Goal: Task Accomplishment & Management: Manage account settings

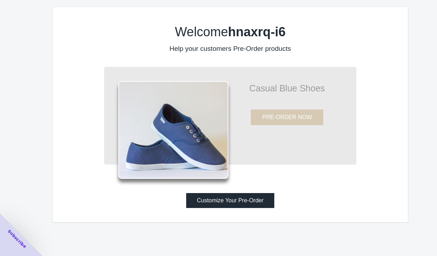
click at [231, 197] on button "Customize Your Pre-Order" at bounding box center [230, 200] width 88 height 15
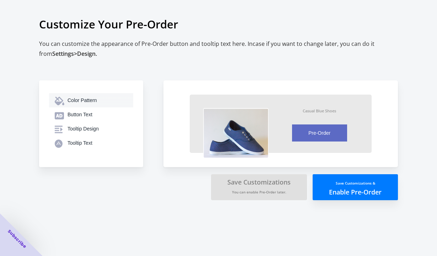
click at [109, 102] on div "Color Pattern" at bounding box center [97, 100] width 60 height 7
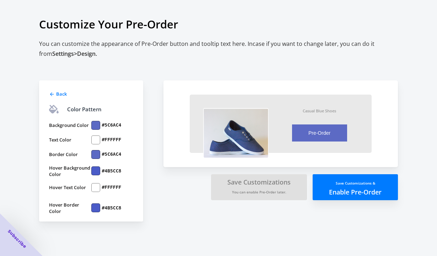
click at [105, 126] on label "#5C6AC4" at bounding box center [112, 125] width 20 height 6
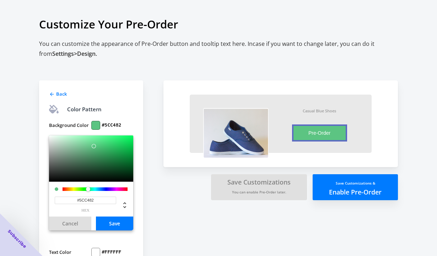
click at [88, 189] on div at bounding box center [94, 189] width 65 height 4
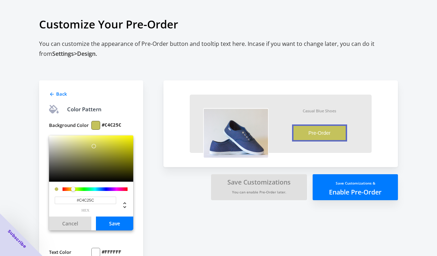
click at [73, 189] on div at bounding box center [94, 189] width 65 height 4
type input "#C4AA5C"
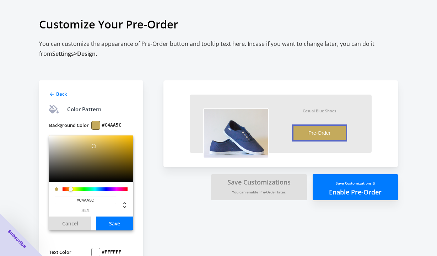
click at [71, 189] on div at bounding box center [71, 189] width 4 height 4
click at [110, 223] on button "Save" at bounding box center [114, 223] width 37 height 14
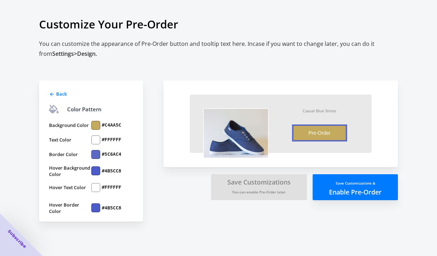
click at [73, 140] on label "Text Color" at bounding box center [70, 139] width 42 height 9
click at [98, 153] on div at bounding box center [95, 154] width 9 height 9
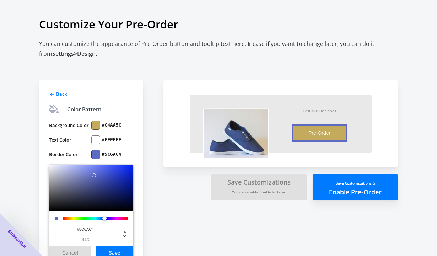
click at [114, 124] on label "#C4AA5C" at bounding box center [112, 125] width 20 height 6
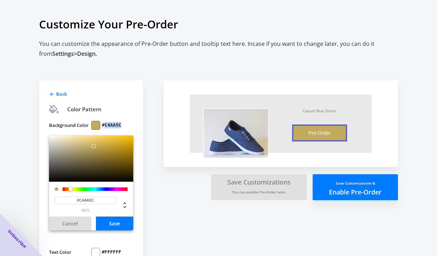
drag, startPoint x: 121, startPoint y: 124, endPoint x: 105, endPoint y: 124, distance: 16.3
click at [105, 124] on label "#C4AA5C" at bounding box center [112, 125] width 20 height 6
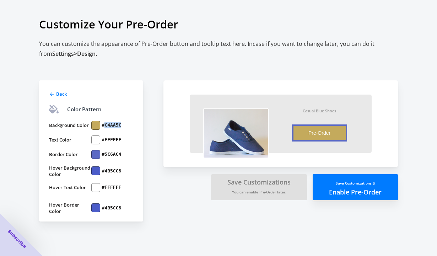
copy label "C4AA5C"
click at [109, 154] on label "#5C6AC4" at bounding box center [112, 154] width 20 height 6
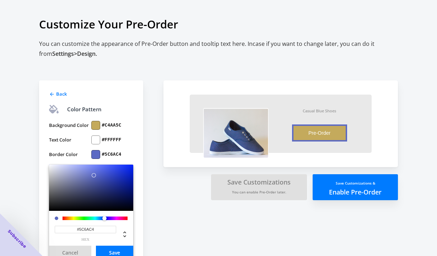
click at [94, 229] on input "#5C6AC4" at bounding box center [85, 228] width 61 height 7
drag, startPoint x: 99, startPoint y: 229, endPoint x: 80, endPoint y: 229, distance: 19.9
click at [80, 229] on input "#5C6AC4" at bounding box center [85, 228] width 61 height 7
paste input "C4AA5C"
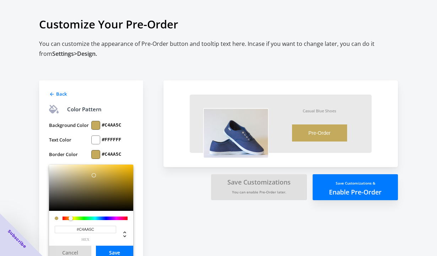
type input "#C4AA5C"
click at [117, 250] on button "Save" at bounding box center [114, 252] width 37 height 14
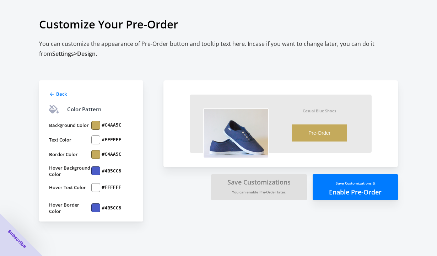
click at [97, 171] on div at bounding box center [95, 170] width 9 height 9
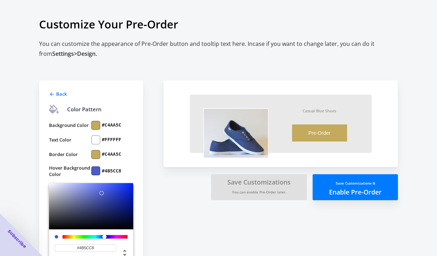
scroll to position [20, 0]
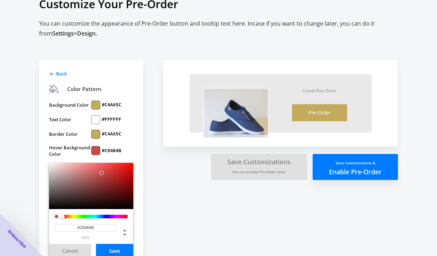
drag, startPoint x: 104, startPoint y: 217, endPoint x: 62, endPoint y: 216, distance: 41.5
click at [62, 216] on div at bounding box center [62, 216] width 4 height 4
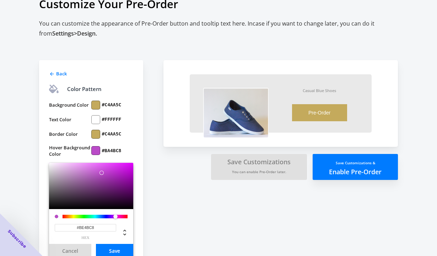
drag, startPoint x: 63, startPoint y: 215, endPoint x: 116, endPoint y: 215, distance: 52.9
click at [116, 215] on div at bounding box center [115, 216] width 4 height 4
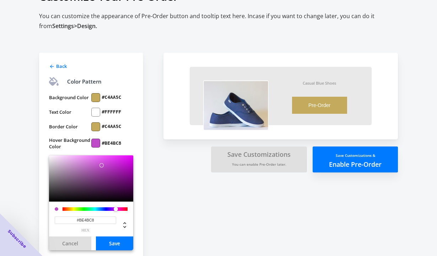
scroll to position [30, 0]
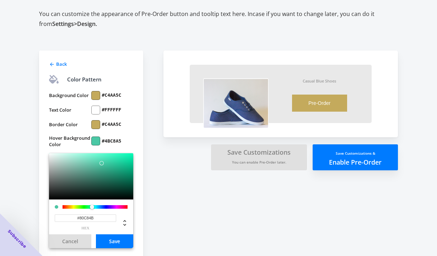
drag, startPoint x: 115, startPoint y: 205, endPoint x: 80, endPoint y: 207, distance: 35.9
click at [90, 207] on div at bounding box center [92, 207] width 4 height 4
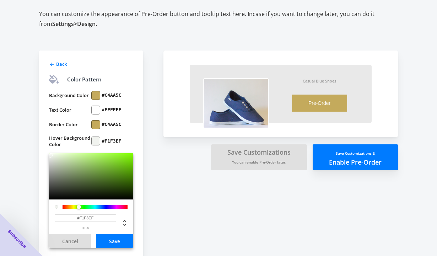
click at [50, 155] on div at bounding box center [91, 176] width 84 height 46
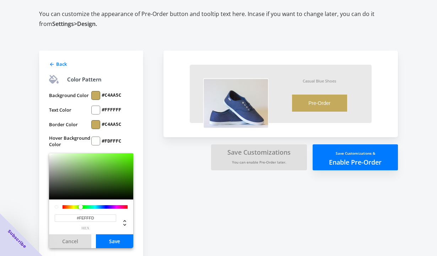
type input "#FFFFFF"
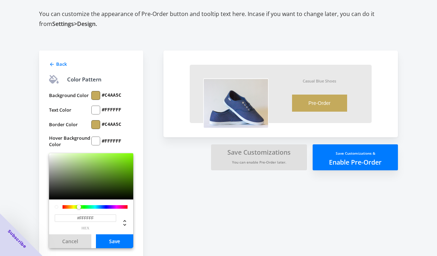
drag, startPoint x: 51, startPoint y: 155, endPoint x: 49, endPoint y: 152, distance: 3.8
click at [49, 152] on div "Back Color Pattern Background Color #C4AA5C Text Color #FFFFFF Border Color #C4…" at bounding box center [91, 176] width 104 height 253
click at [126, 239] on button "Save" at bounding box center [114, 241] width 37 height 14
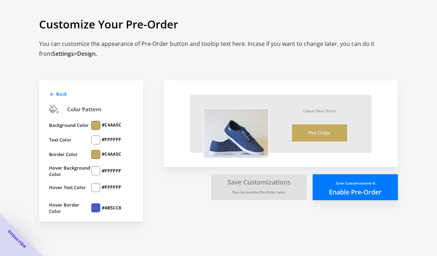
click at [97, 170] on div at bounding box center [95, 170] width 9 height 9
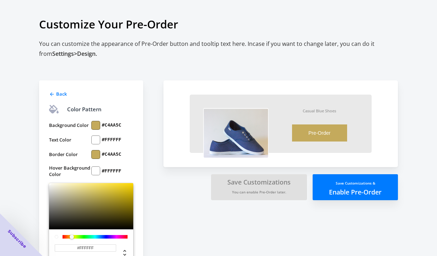
click at [72, 236] on div at bounding box center [94, 237] width 65 height 4
drag, startPoint x: 120, startPoint y: 154, endPoint x: 106, endPoint y: 154, distance: 14.6
click at [106, 154] on label "#C4AA5C" at bounding box center [112, 154] width 20 height 6
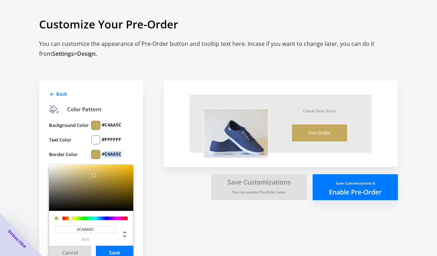
copy label "C4AA5C"
drag, startPoint x: 102, startPoint y: 232, endPoint x: 79, endPoint y: 230, distance: 23.2
click at [79, 230] on input "#C4AA5C" at bounding box center [85, 228] width 61 height 7
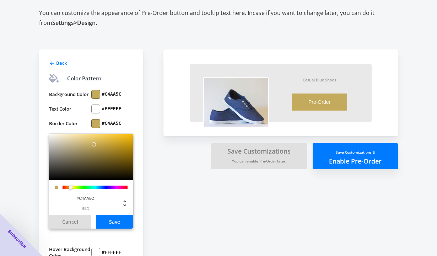
scroll to position [39, 0]
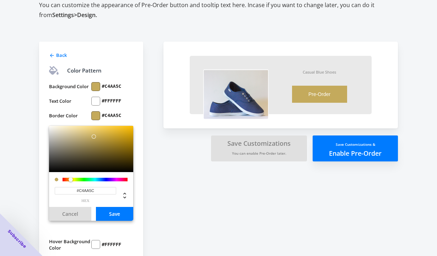
click at [114, 213] on button "Save" at bounding box center [114, 214] width 37 height 14
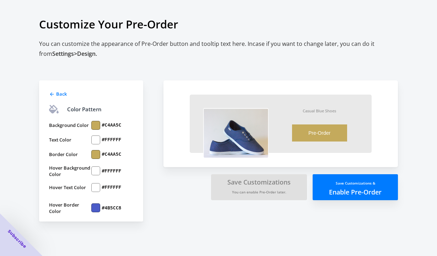
scroll to position [0, 0]
click at [96, 207] on div at bounding box center [95, 207] width 9 height 9
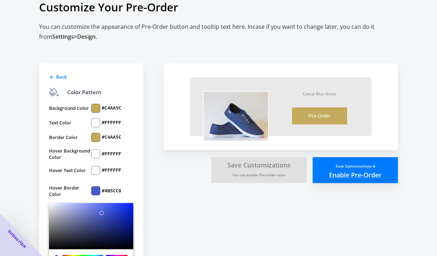
scroll to position [19, 0]
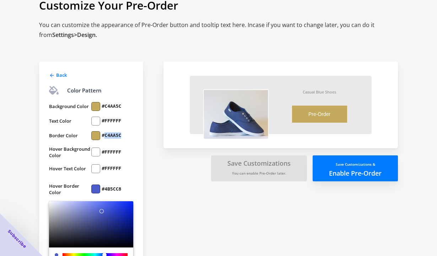
drag, startPoint x: 122, startPoint y: 134, endPoint x: 106, endPoint y: 134, distance: 16.7
click at [106, 134] on div "#C4AA5C" at bounding box center [112, 135] width 42 height 9
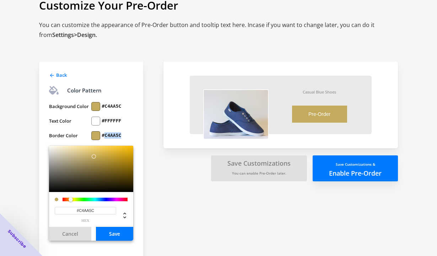
copy label "C4AA5C"
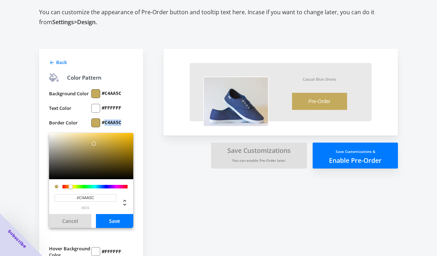
scroll to position [40, 0]
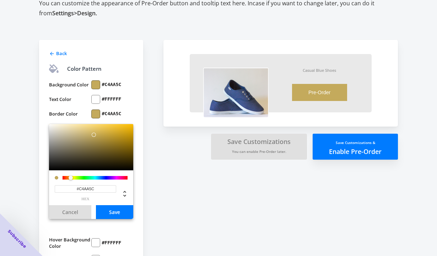
drag, startPoint x: 98, startPoint y: 189, endPoint x: 80, endPoint y: 186, distance: 18.7
click at [80, 186] on input "#C4AA5C" at bounding box center [85, 188] width 61 height 7
click at [112, 210] on button "Save" at bounding box center [114, 212] width 37 height 14
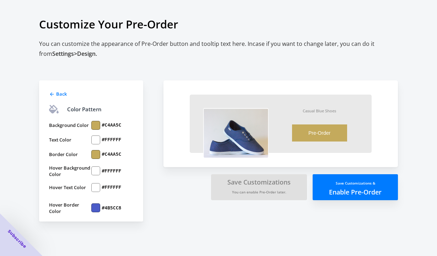
click at [118, 207] on label "#4B5CC8" at bounding box center [112, 208] width 20 height 6
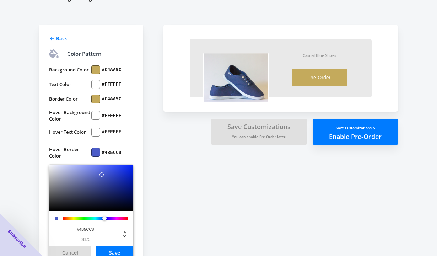
scroll to position [81, 0]
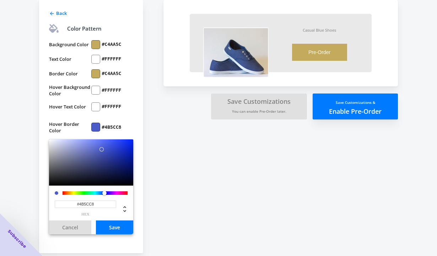
drag, startPoint x: 102, startPoint y: 203, endPoint x: 80, endPoint y: 204, distance: 22.0
click at [80, 204] on input "#4B5CC8" at bounding box center [85, 203] width 61 height 7
paste input "C4AA5C"
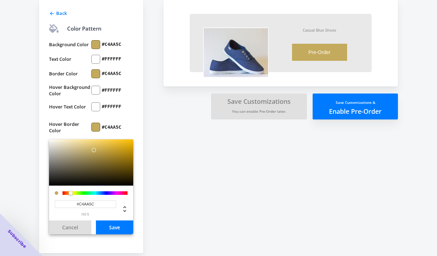
type input "#C4AA5C"
click at [111, 225] on button "Save" at bounding box center [114, 227] width 37 height 14
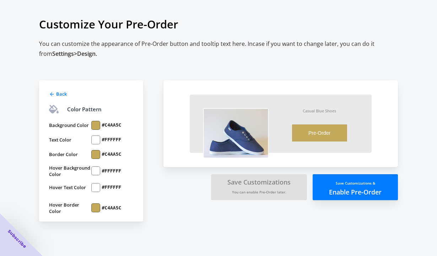
scroll to position [0, 0]
click at [96, 170] on div at bounding box center [95, 170] width 9 height 9
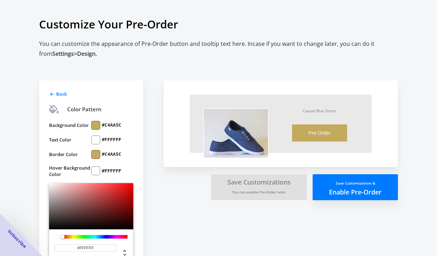
drag, startPoint x: 94, startPoint y: 246, endPoint x: 81, endPoint y: 246, distance: 13.5
click at [81, 246] on input "#FFFFFF" at bounding box center [85, 247] width 61 height 7
paste input "C4AA5C"
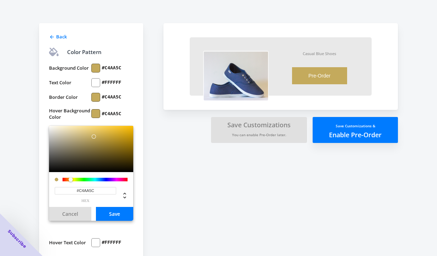
scroll to position [59, 0]
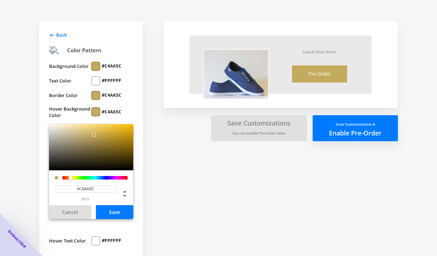
type input "#C4AA5C"
click at [115, 215] on button "Save" at bounding box center [114, 212] width 37 height 14
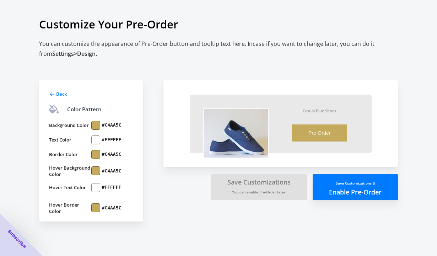
click at [175, 201] on div "Back Color Pattern Background Color #C4AA5C Text Color #FFFFFF Border Color #C4…" at bounding box center [215, 136] width 366 height 169
click at [353, 191] on button "Save Customizations & Enable Pre-Order" at bounding box center [354, 187] width 85 height 26
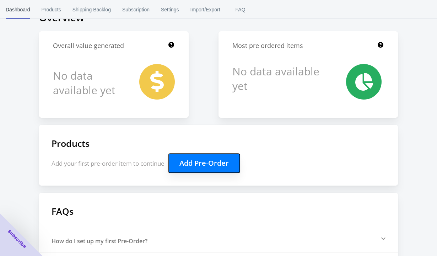
scroll to position [53, 0]
click at [228, 162] on button "Add Pre-Order" at bounding box center [204, 163] width 72 height 20
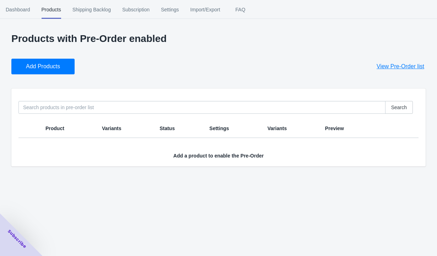
click at [68, 68] on button "Add Products" at bounding box center [42, 67] width 63 height 16
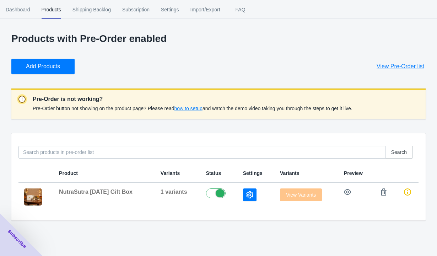
click at [402, 66] on span "View Pre-Order list" at bounding box center [400, 66] width 48 height 7
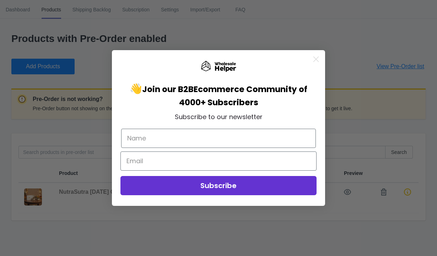
click at [318, 59] on circle "Close dialog" at bounding box center [316, 59] width 12 height 12
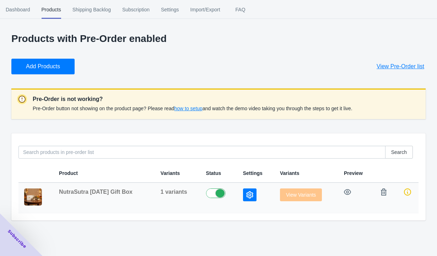
click at [79, 191] on span "NutraSutra [DATE] Gift Box" at bounding box center [95, 192] width 73 height 6
click at [219, 191] on label at bounding box center [219, 192] width 26 height 9
click at [215, 193] on label at bounding box center [219, 192] width 26 height 9
checkbox input "true"
click at [199, 110] on span "how to setup" at bounding box center [188, 108] width 28 height 6
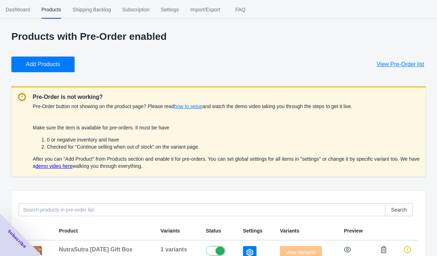
scroll to position [4, 0]
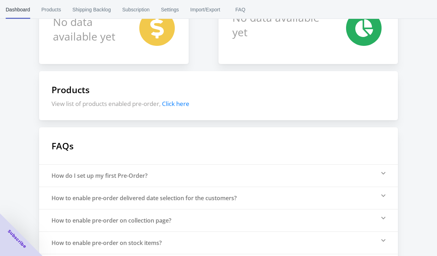
scroll to position [111, 0]
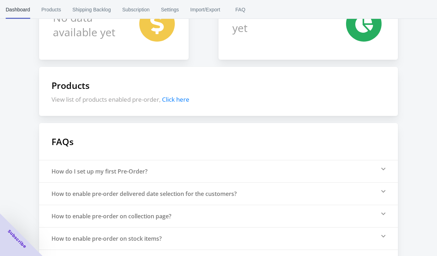
click at [185, 100] on span "Click here" at bounding box center [175, 99] width 27 height 8
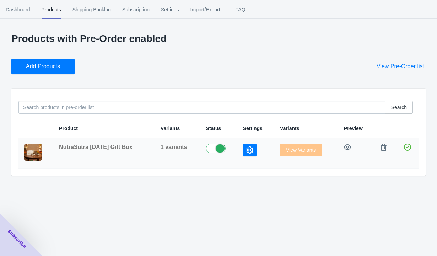
click at [60, 157] on td "NutraSutra [DATE] Gift Box" at bounding box center [104, 153] width 102 height 31
click at [214, 151] on label at bounding box center [219, 147] width 26 height 9
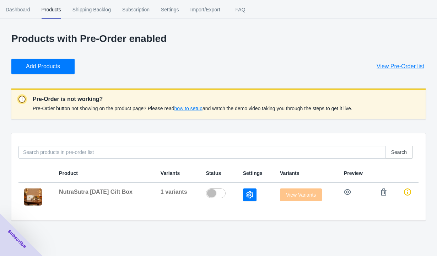
click at [202, 107] on span "how to setup" at bounding box center [188, 108] width 28 height 6
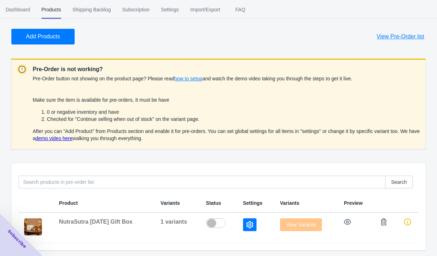
scroll to position [30, 0]
click at [72, 137] on link "demo video here" at bounding box center [54, 138] width 37 height 6
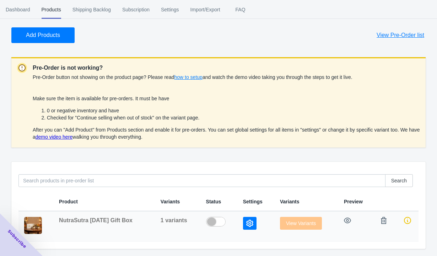
scroll to position [31, 0]
click at [217, 222] on label at bounding box center [219, 221] width 26 height 9
checkbox input "true"
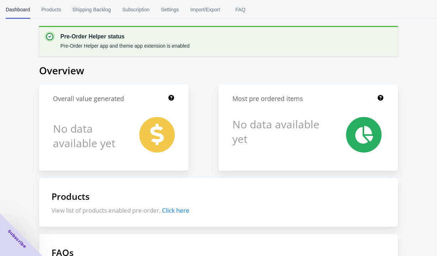
click at [182, 213] on span "Click here" at bounding box center [175, 210] width 27 height 8
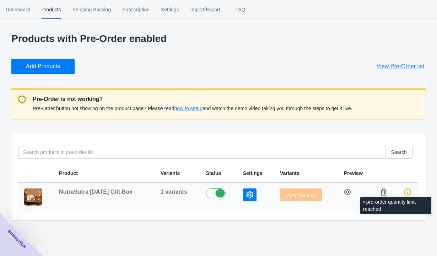
click at [407, 192] on icon at bounding box center [407, 191] width 7 height 7
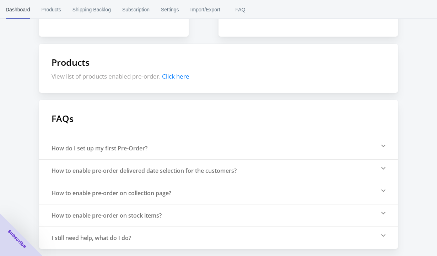
scroll to position [152, 0]
click at [183, 74] on span "Click here" at bounding box center [175, 76] width 27 height 8
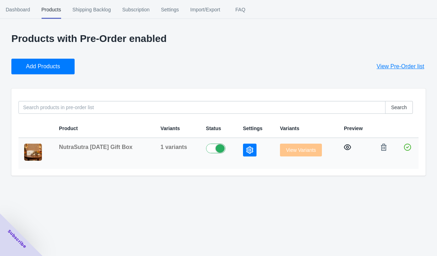
click at [346, 147] on icon "button" at bounding box center [347, 146] width 7 height 7
click at [28, 9] on span "Dashboard" at bounding box center [18, 9] width 24 height 18
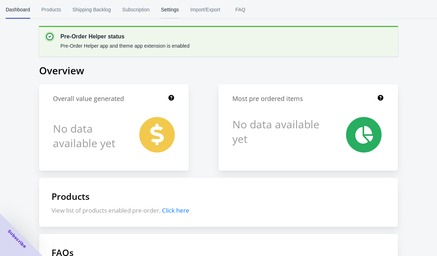
click at [179, 12] on span "Settings" at bounding box center [170, 9] width 18 height 18
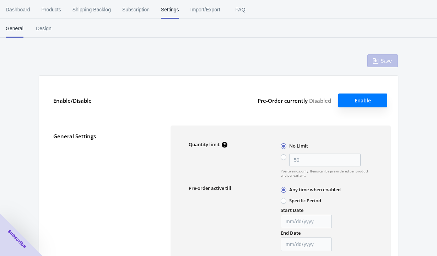
type input "50"
type textarea "Inventory level is <qty>. Some of the items will be pre-ordered."
type textarea "Only <qty> items left in stock."
type textarea "A maximum of <qty> products can be pre ordered."
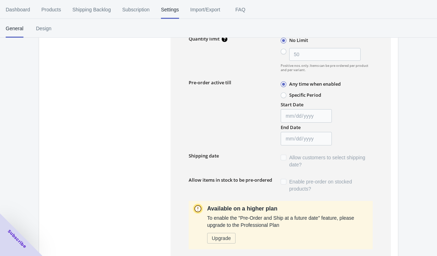
scroll to position [106, 0]
click at [284, 97] on span at bounding box center [283, 95] width 6 height 6
click at [283, 93] on input "Specific Period" at bounding box center [282, 93] width 0 height 0
radio input "true"
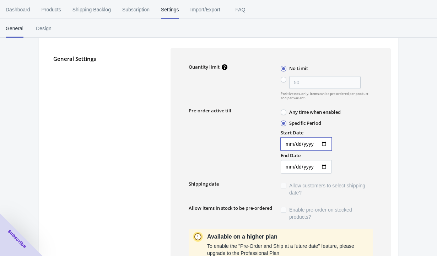
click at [290, 145] on input "Start Date" at bounding box center [305, 143] width 51 height 13
type input "[DATE]"
click at [332, 160] on input "End Date" at bounding box center [305, 166] width 51 height 13
type input "[DATE]"
click at [367, 137] on div "Start Date [DATE] End Date [DATE]" at bounding box center [325, 150] width 93 height 45
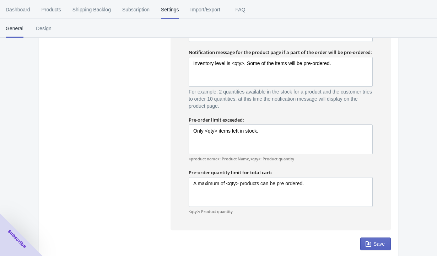
scroll to position [487, 0]
click at [370, 241] on icon "button" at bounding box center [368, 244] width 7 height 7
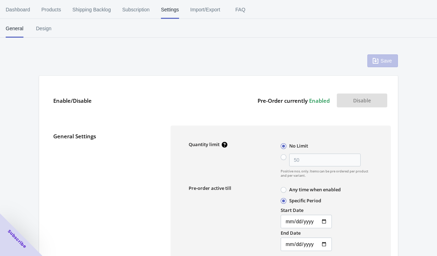
scroll to position [0, 0]
click at [146, 14] on span "Subscription" at bounding box center [135, 9] width 27 height 18
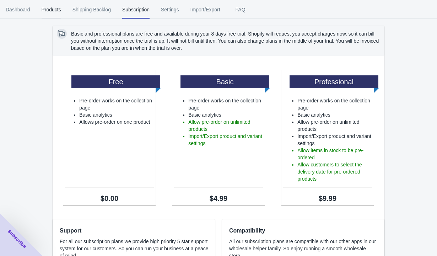
click at [54, 13] on span "Products" at bounding box center [52, 9] width 20 height 18
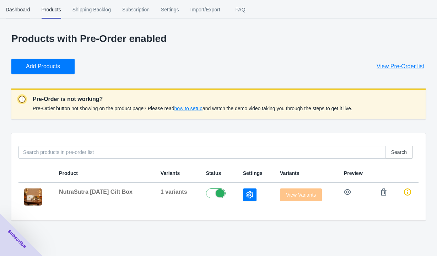
click at [21, 12] on span "Dashboard" at bounding box center [18, 9] width 24 height 18
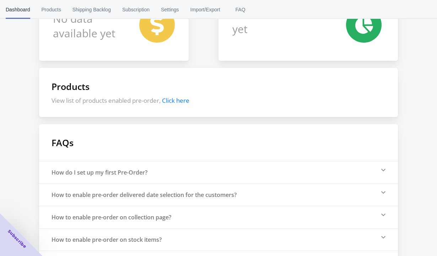
scroll to position [106, 0]
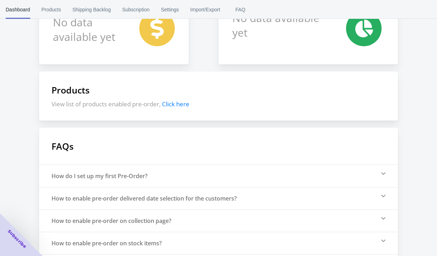
click at [184, 104] on span "Click here" at bounding box center [175, 104] width 27 height 8
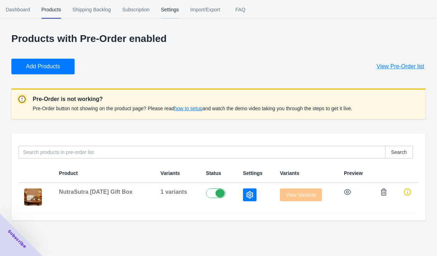
click at [176, 11] on span "Settings" at bounding box center [170, 9] width 18 height 18
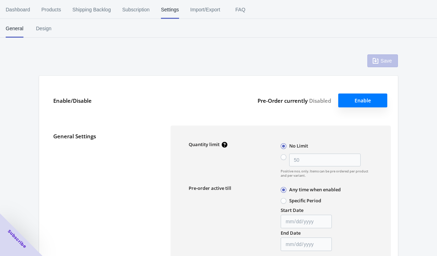
type input "50"
radio input "false"
type input "[DATE]"
type textarea "Inventory level is <qty>. Some of the items will be pre-ordered."
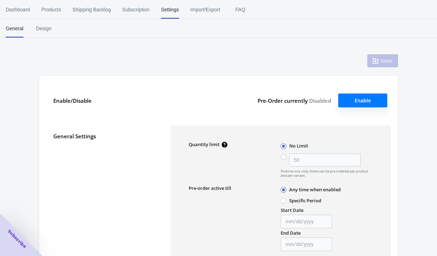
type textarea "Only <qty> items left in stock."
type textarea "A maximum of <qty> products can be pre ordered."
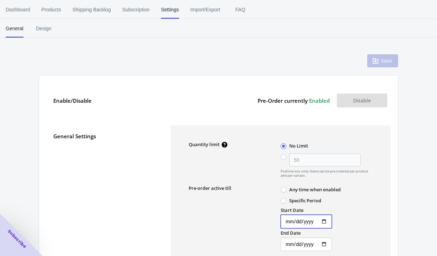
click at [300, 221] on input "[DATE]" at bounding box center [305, 220] width 51 height 13
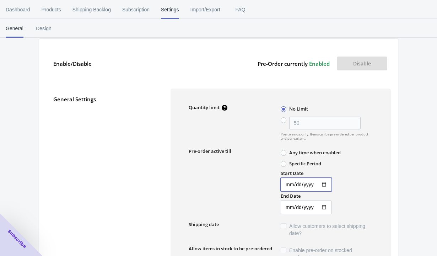
scroll to position [39, 0]
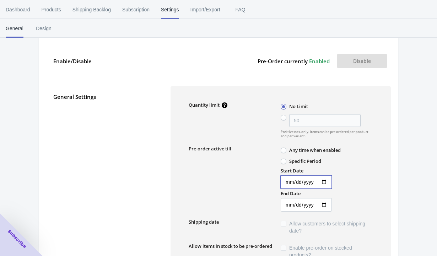
click at [296, 182] on input "[DATE]" at bounding box center [305, 181] width 51 height 13
type input "2025-09-30"
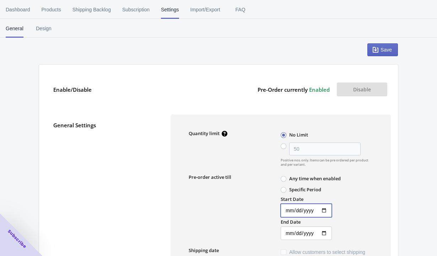
click at [363, 182] on div "Any time when enabled" at bounding box center [326, 179] width 92 height 10
click at [382, 49] on span "Save" at bounding box center [385, 50] width 11 height 6
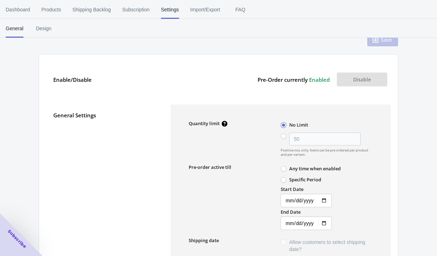
scroll to position [20, 0]
click at [51, 12] on span "Products" at bounding box center [52, 9] width 20 height 18
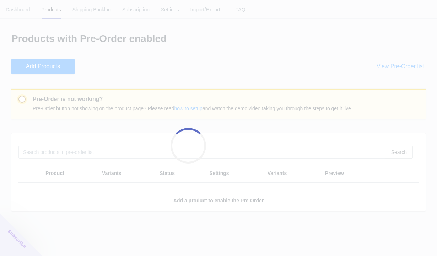
scroll to position [0, 0]
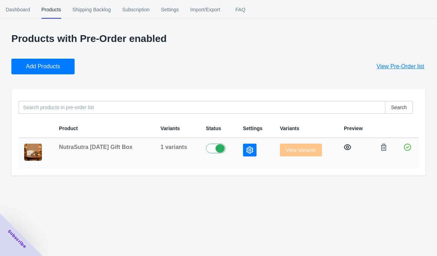
click at [348, 148] on icon "button" at bounding box center [347, 146] width 7 height 7
click at [348, 147] on icon "button" at bounding box center [347, 147] width 7 height 6
click at [21, 10] on span "Dashboard" at bounding box center [18, 9] width 24 height 18
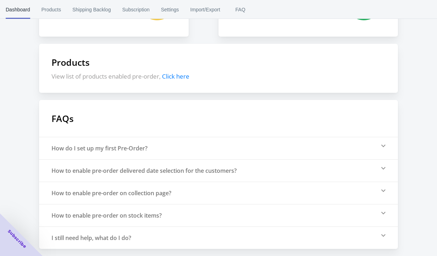
scroll to position [133, 0]
click at [162, 153] on div "How do I set up my first Pre-Order?" at bounding box center [218, 148] width 359 height 22
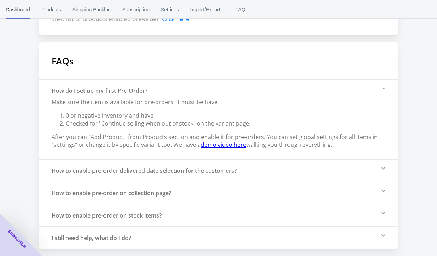
scroll to position [191, 0]
click at [185, 169] on div "How to enable pre-order delivered date selection for the customers?" at bounding box center [143, 171] width 185 height 8
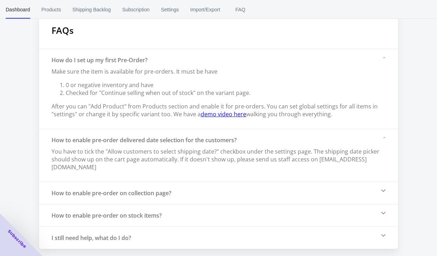
scroll to position [221, 0]
click at [180, 189] on div "How to enable pre-order on collection page?" at bounding box center [218, 192] width 359 height 22
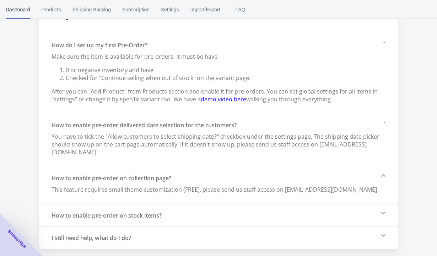
scroll to position [236, 0]
click at [215, 204] on div "How to enable pre-order on stock items?" at bounding box center [218, 215] width 359 height 22
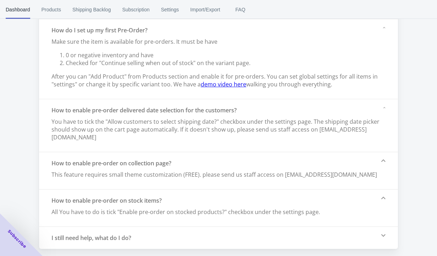
scroll to position [251, 0]
click at [199, 226] on div "I still need help, what do I do?" at bounding box center [218, 237] width 359 height 22
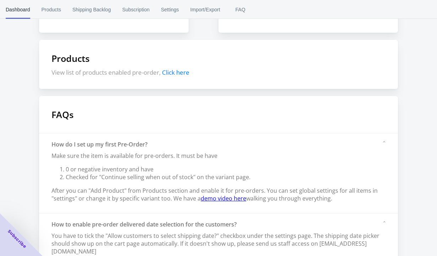
scroll to position [104, 0]
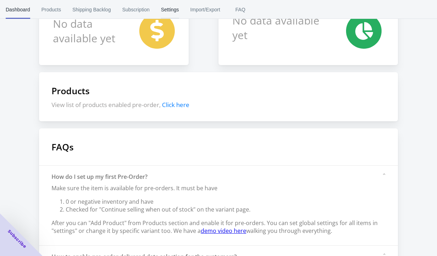
click at [177, 8] on span "Settings" at bounding box center [170, 9] width 18 height 18
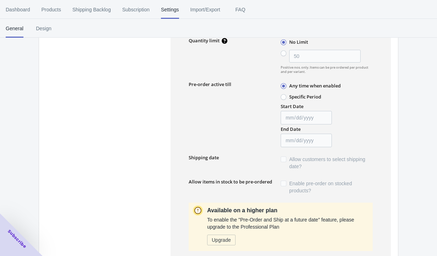
type input "50"
radio input "false"
type input "2025-09-30"
type input "[DATE]"
type textarea "Inventory level is <qty>. Some of the items will be pre-ordered."
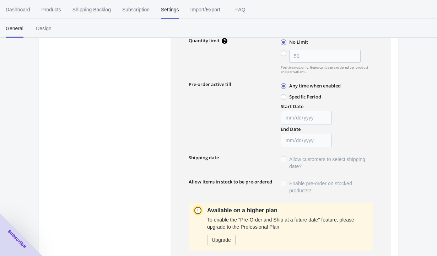
type textarea "Only <qty> items left in stock."
type textarea "A maximum of <qty> products can be pre ordered."
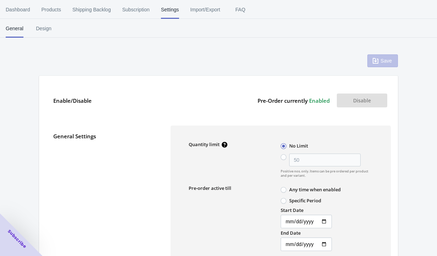
scroll to position [0, 0]
click at [211, 14] on span "Import/Export" at bounding box center [205, 9] width 30 height 18
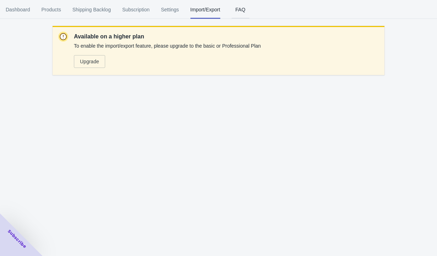
click at [246, 12] on span "FAQ" at bounding box center [240, 9] width 18 height 18
click at [170, 10] on span "Settings" at bounding box center [170, 9] width 18 height 18
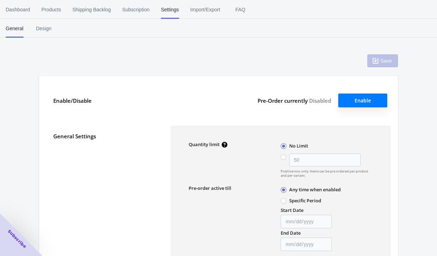
type input "50"
radio input "false"
type input "2025-09-30"
type input "[DATE]"
type textarea "Inventory level is <qty>. Some of the items will be pre-ordered."
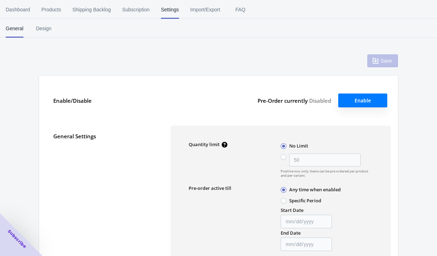
type textarea "Only <qty> items left in stock."
type textarea "A maximum of <qty> products can be pre ordered."
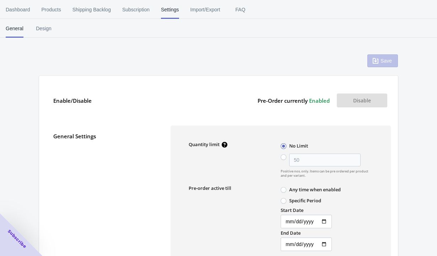
click at [321, 102] on span "Enabled" at bounding box center [319, 100] width 21 height 7
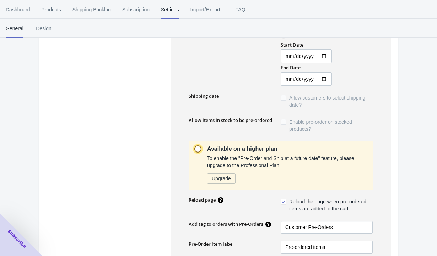
scroll to position [170, 0]
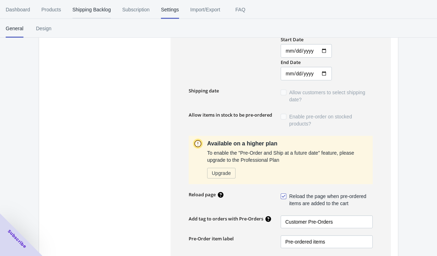
click at [86, 8] on span "Shipping Backlog" at bounding box center [91, 9] width 38 height 18
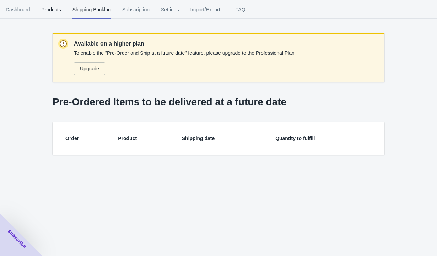
click at [58, 11] on span "Products" at bounding box center [52, 9] width 20 height 18
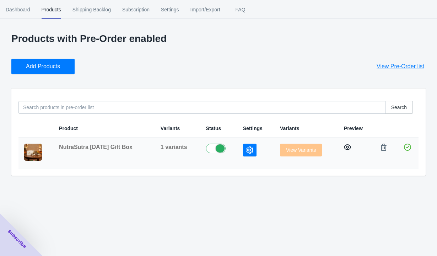
click at [349, 149] on icon "button" at bounding box center [347, 146] width 7 height 7
